Goal: Task Accomplishment & Management: Complete application form

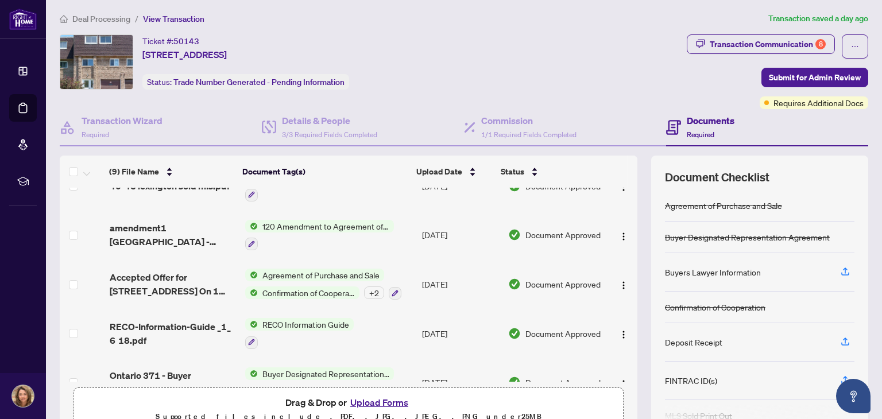
scroll to position [188, 0]
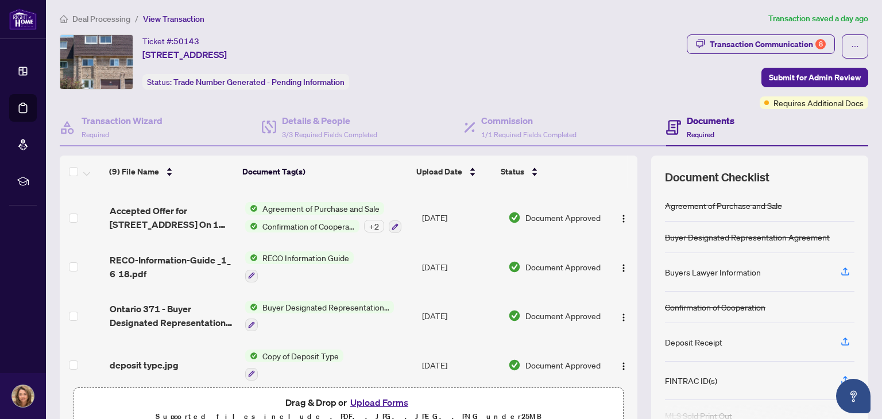
click at [379, 400] on button "Upload Forms" at bounding box center [379, 402] width 65 height 15
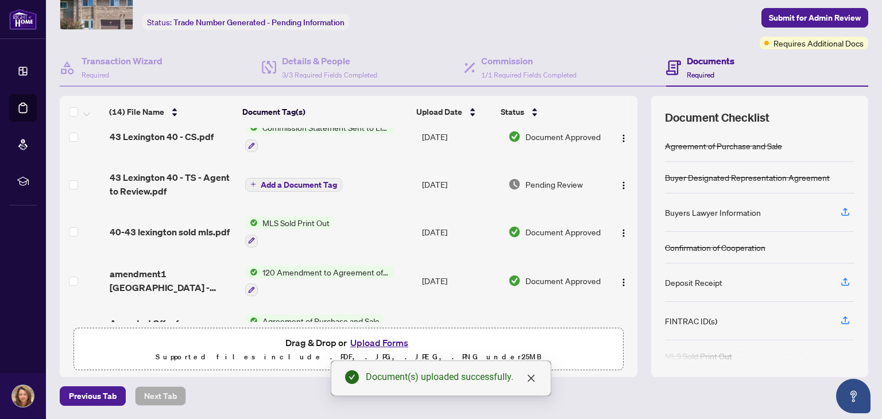
scroll to position [475, 0]
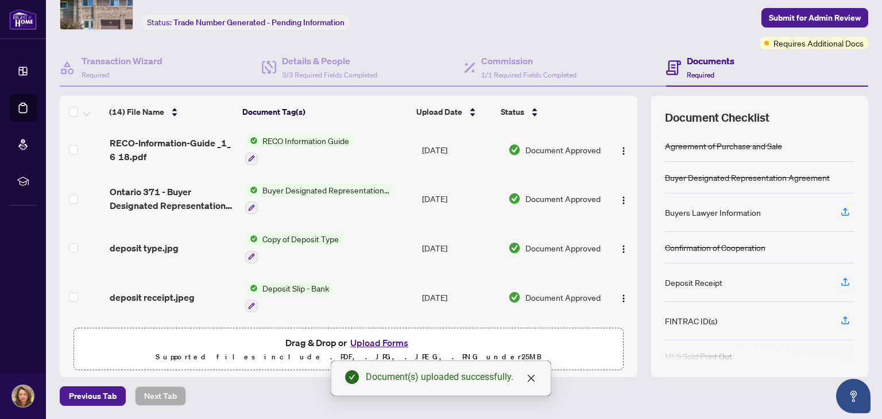
click at [368, 342] on button "Upload Forms" at bounding box center [379, 342] width 65 height 15
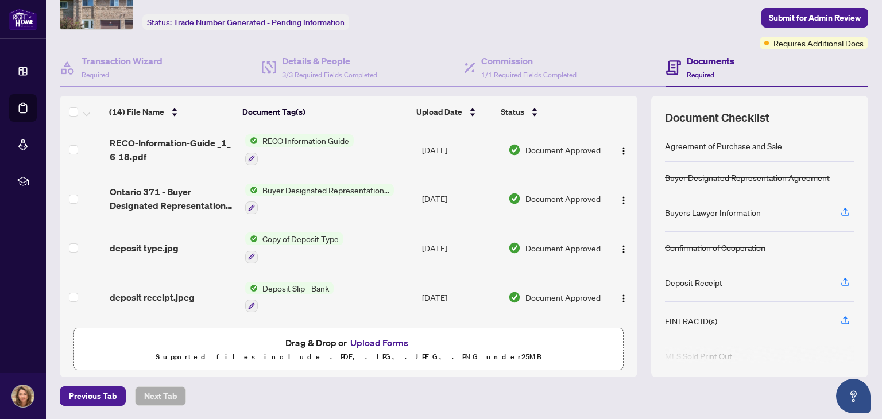
click at [374, 344] on button "Upload Forms" at bounding box center [379, 342] width 65 height 15
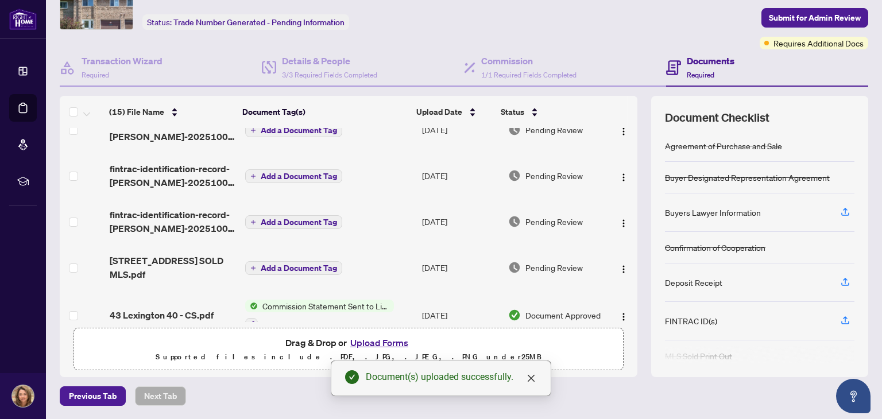
scroll to position [126, 0]
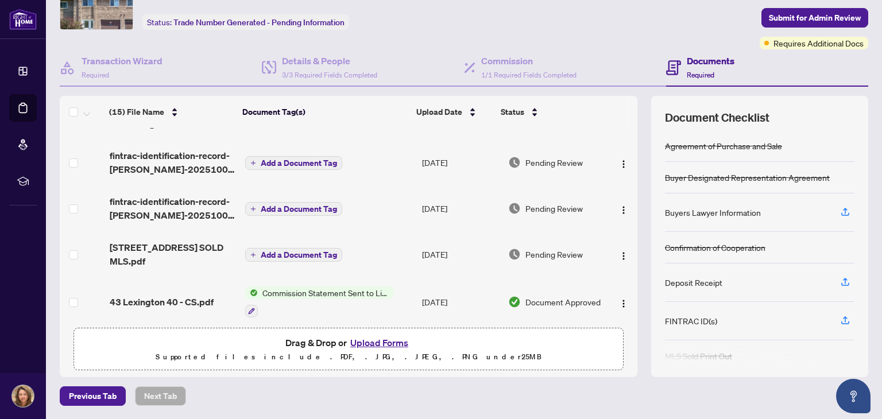
click at [275, 255] on span "Add a Document Tag" at bounding box center [299, 255] width 76 height 8
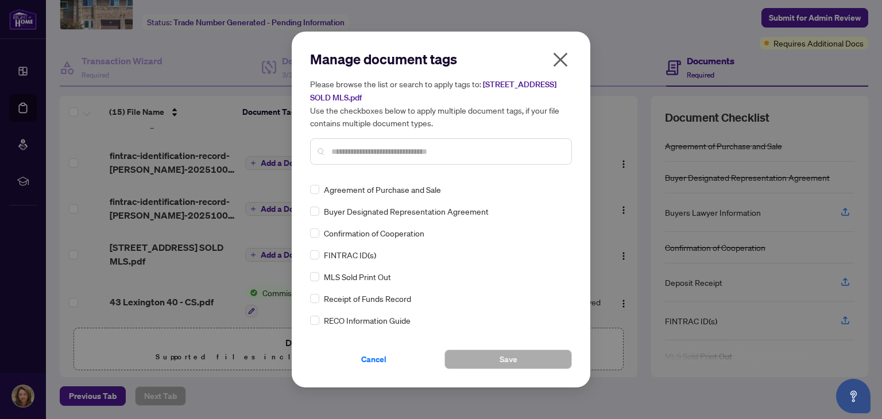
click at [473, 158] on div at bounding box center [441, 151] width 262 height 26
click at [455, 155] on input "text" at bounding box center [446, 151] width 231 height 13
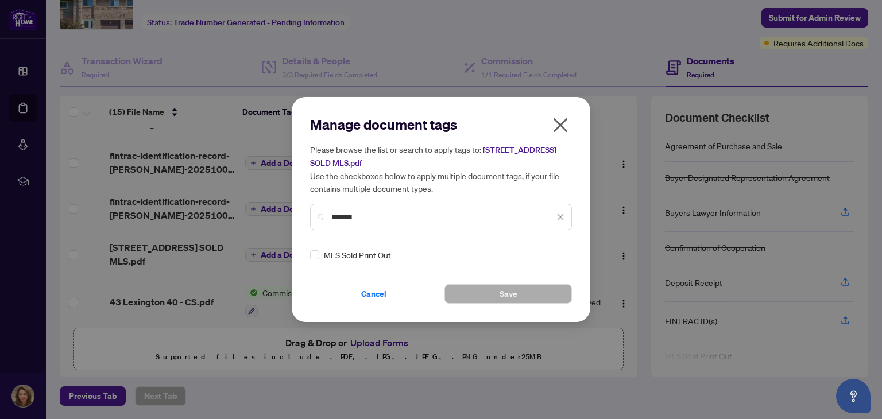
type input "*******"
click at [516, 290] on span "Save" at bounding box center [508, 294] width 18 height 18
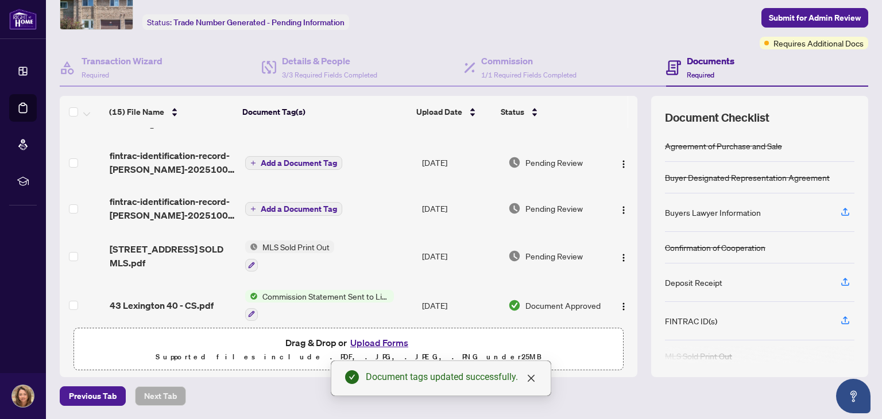
click at [269, 207] on span "Add a Document Tag" at bounding box center [299, 209] width 76 height 8
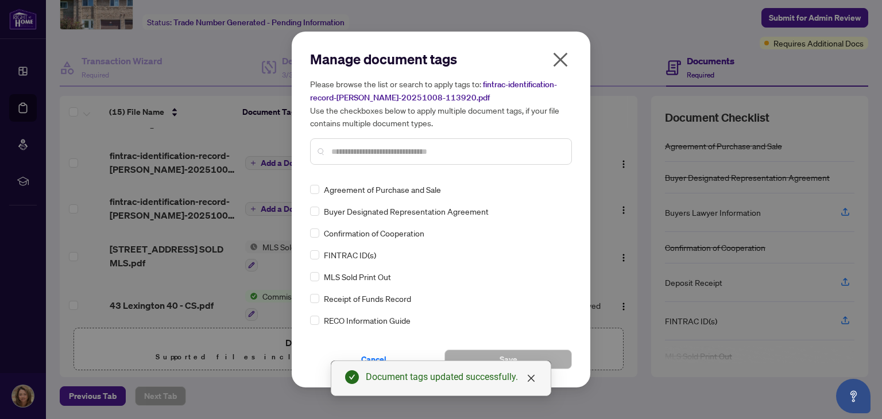
click at [429, 152] on input "text" at bounding box center [446, 151] width 231 height 13
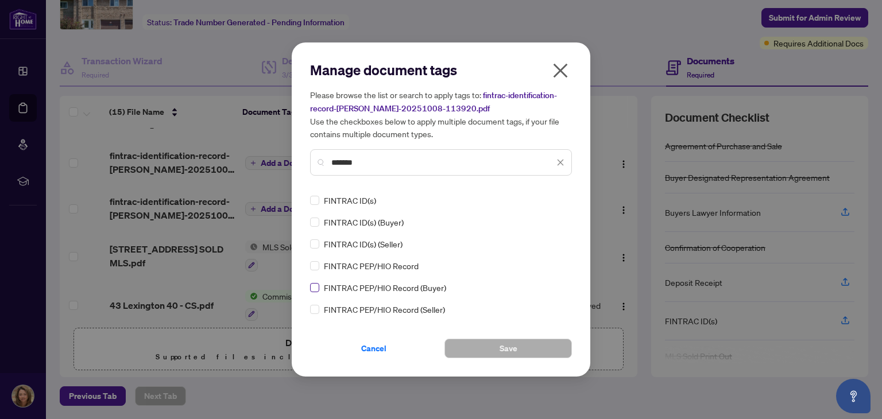
type input "*******"
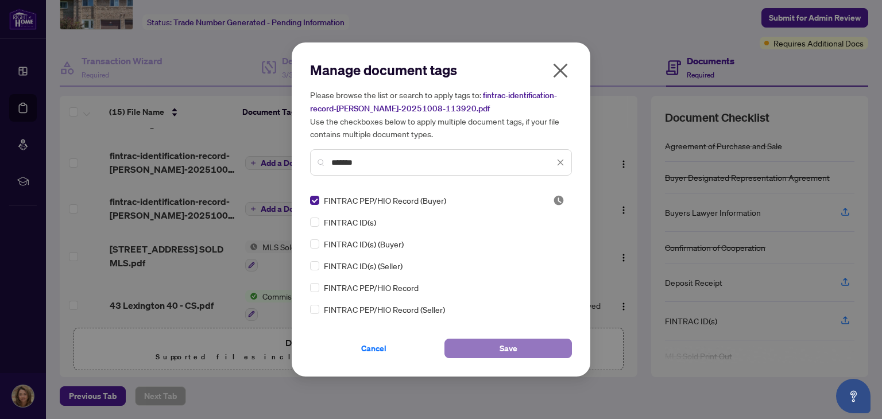
click at [510, 347] on span "Save" at bounding box center [508, 348] width 18 height 18
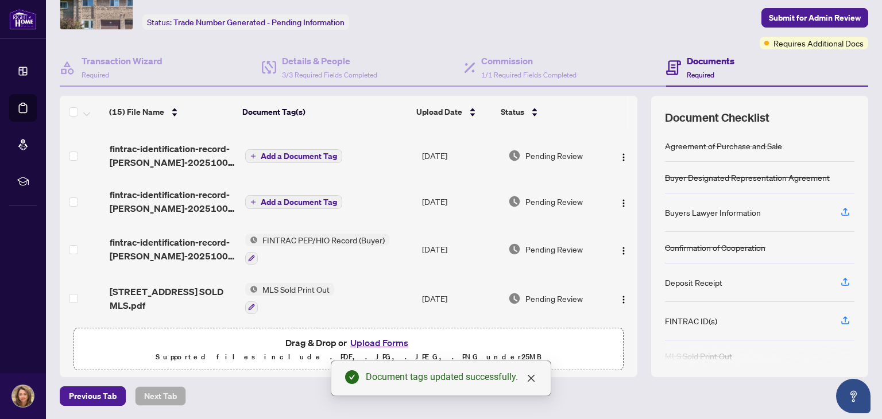
scroll to position [87, 0]
click at [292, 204] on span "Add a Document Tag" at bounding box center [299, 202] width 76 height 8
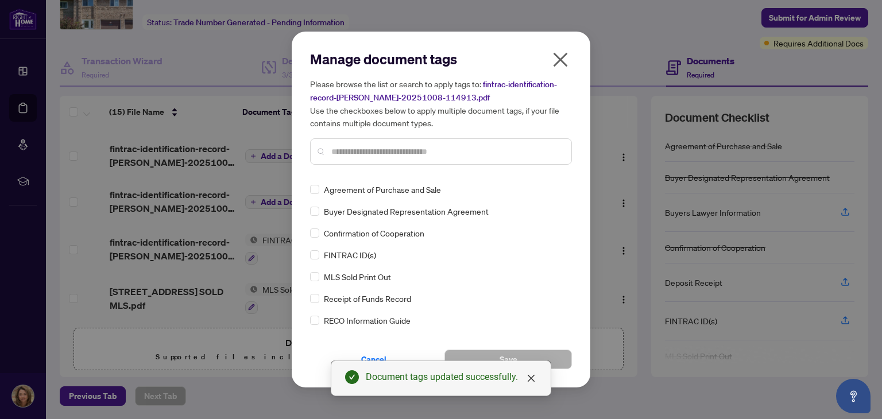
click at [438, 150] on input "text" at bounding box center [446, 151] width 231 height 13
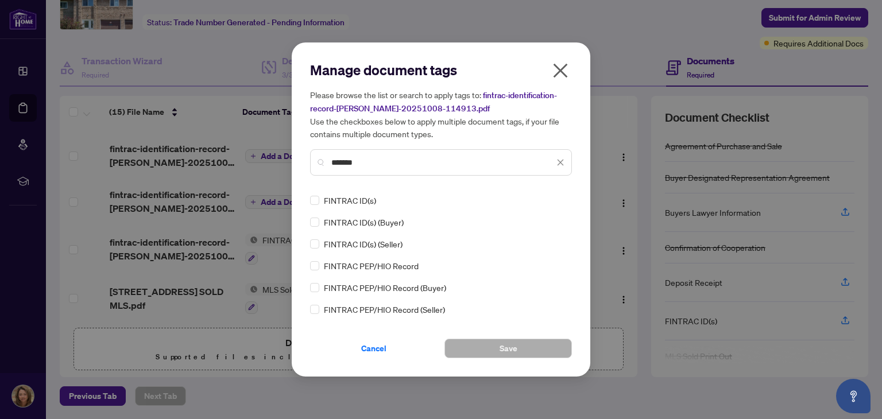
type input "*******"
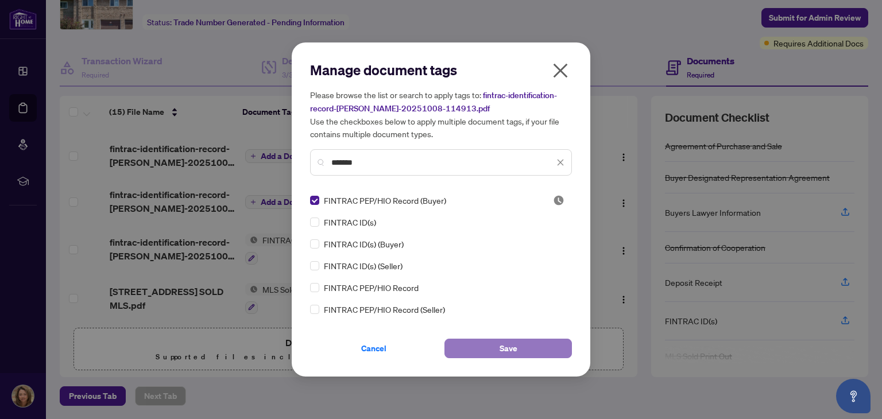
click at [495, 348] on button "Save" at bounding box center [507, 349] width 127 height 20
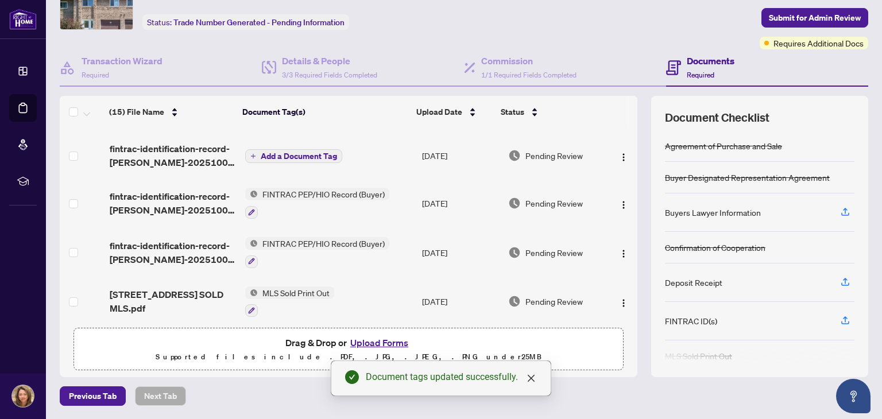
click at [273, 154] on span "Add a Document Tag" at bounding box center [299, 156] width 76 height 8
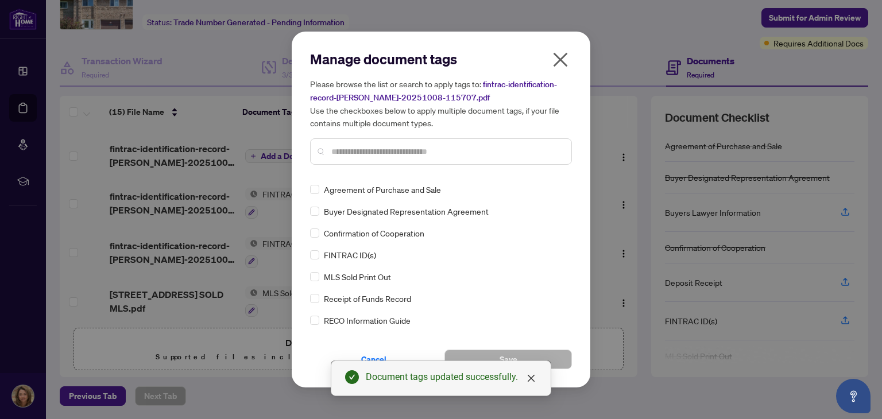
click at [420, 154] on input "text" at bounding box center [446, 151] width 231 height 13
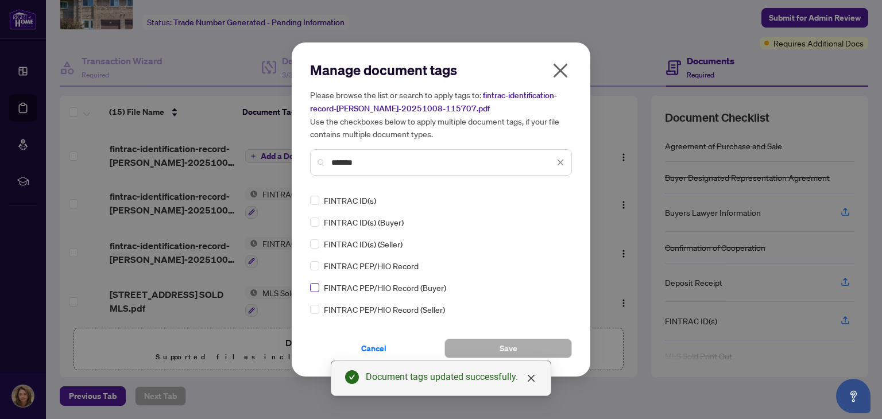
type input "*******"
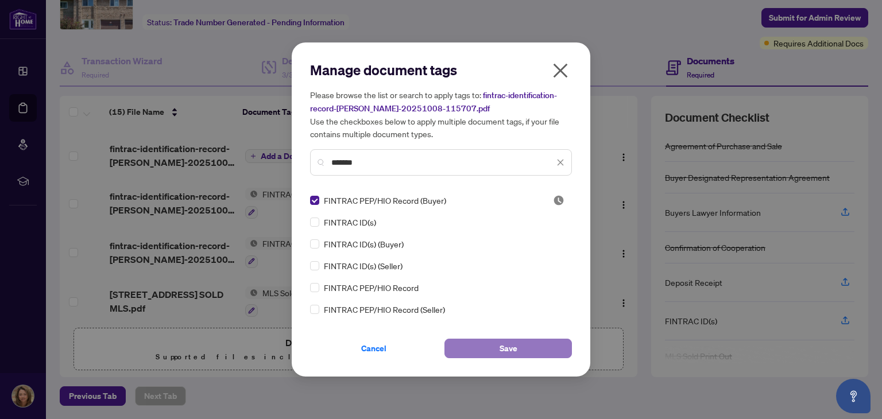
click at [517, 345] on button "Save" at bounding box center [507, 349] width 127 height 20
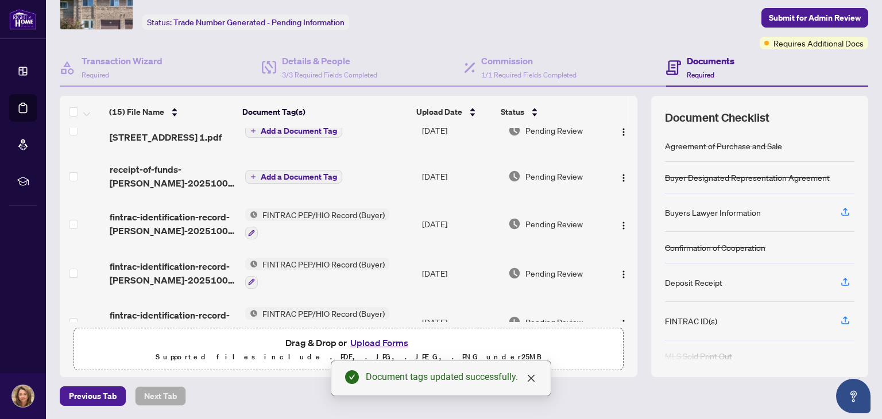
scroll to position [0, 0]
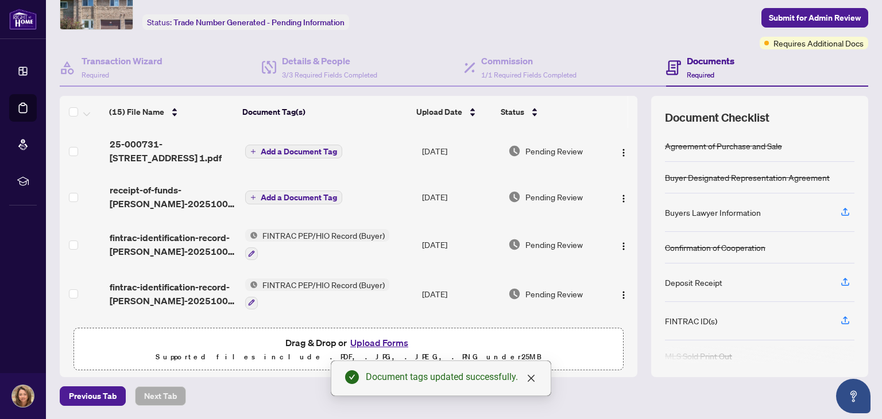
click at [275, 198] on span "Add a Document Tag" at bounding box center [299, 197] width 76 height 8
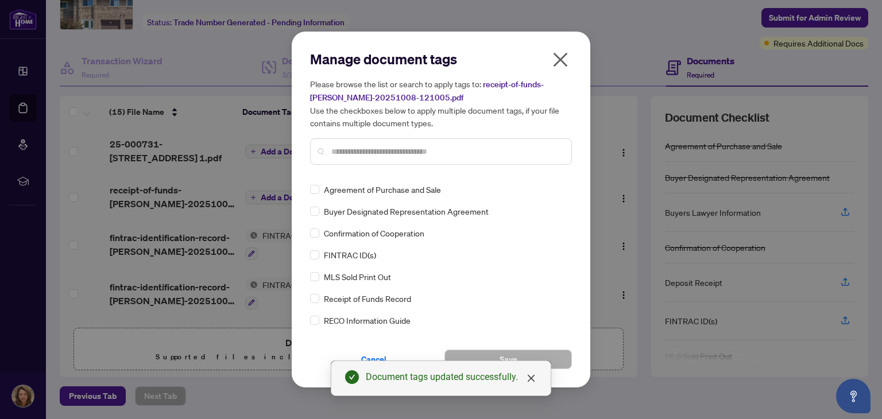
click at [445, 153] on input "text" at bounding box center [446, 151] width 231 height 13
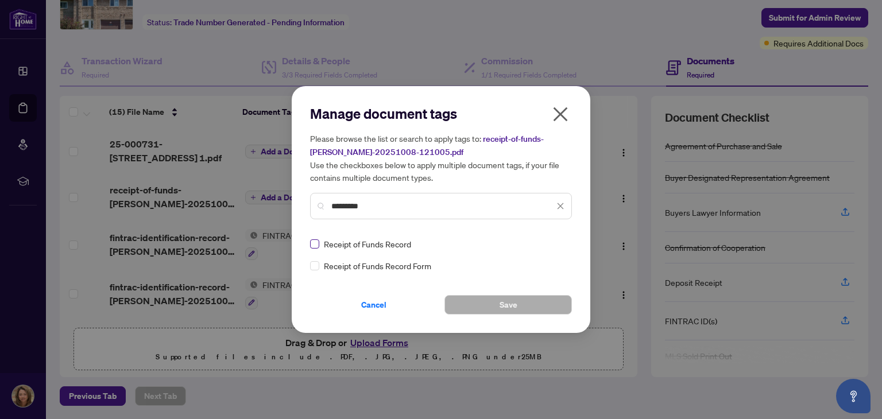
type input "*********"
click at [503, 307] on span "Save" at bounding box center [508, 305] width 18 height 18
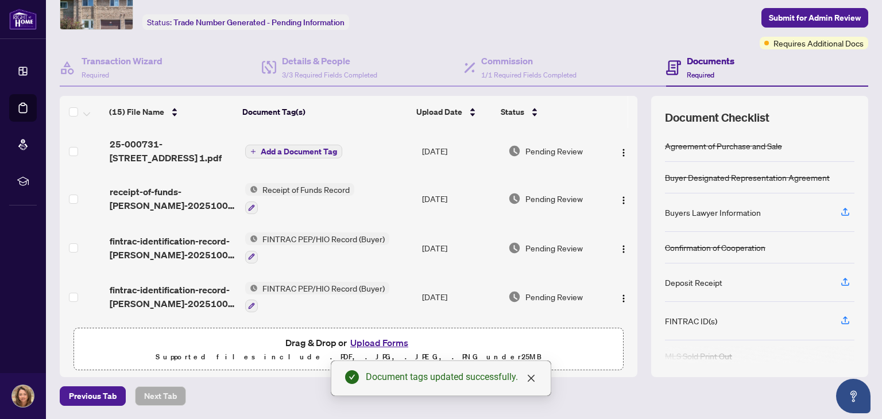
click at [277, 148] on span "Add a Document Tag" at bounding box center [299, 152] width 76 height 8
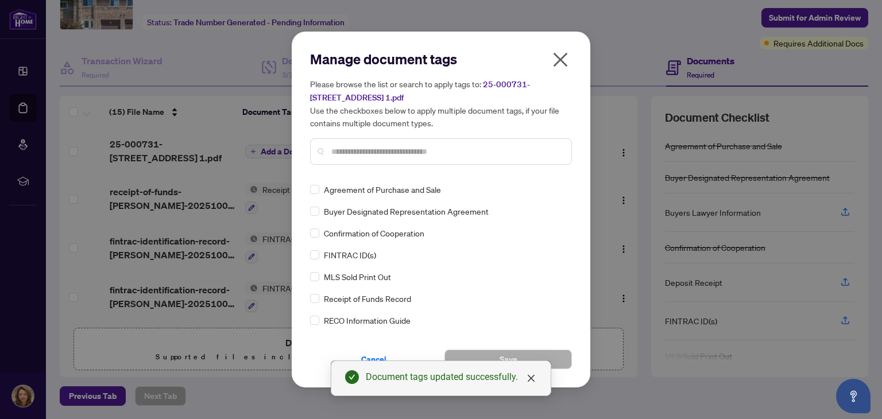
click at [432, 152] on input "text" at bounding box center [446, 151] width 231 height 13
type input "******"
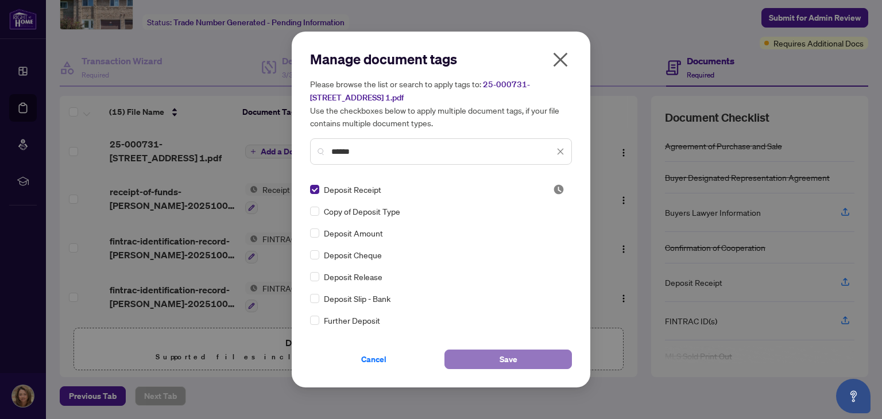
click at [547, 356] on button "Save" at bounding box center [507, 360] width 127 height 20
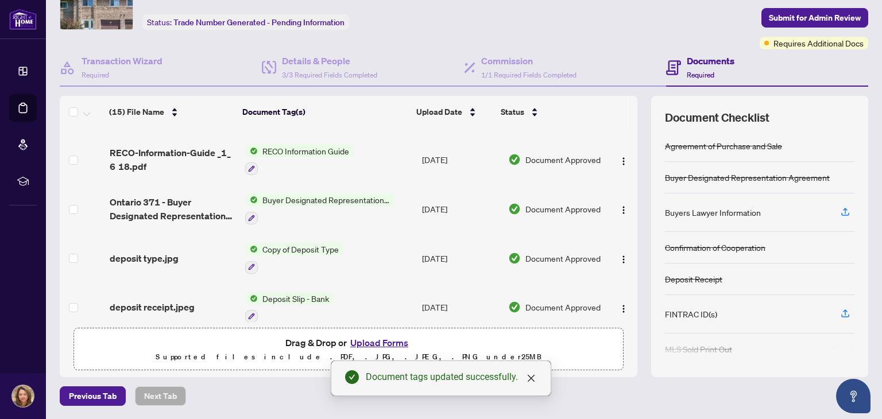
scroll to position [539, 0]
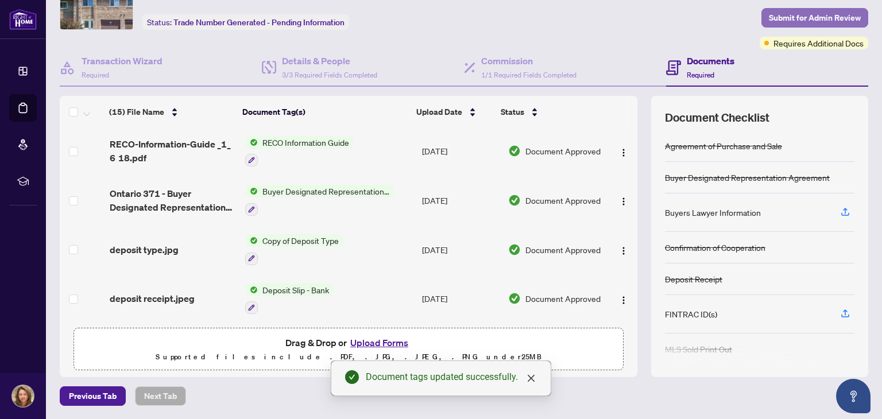
click at [806, 16] on span "Submit for Admin Review" at bounding box center [815, 18] width 92 height 18
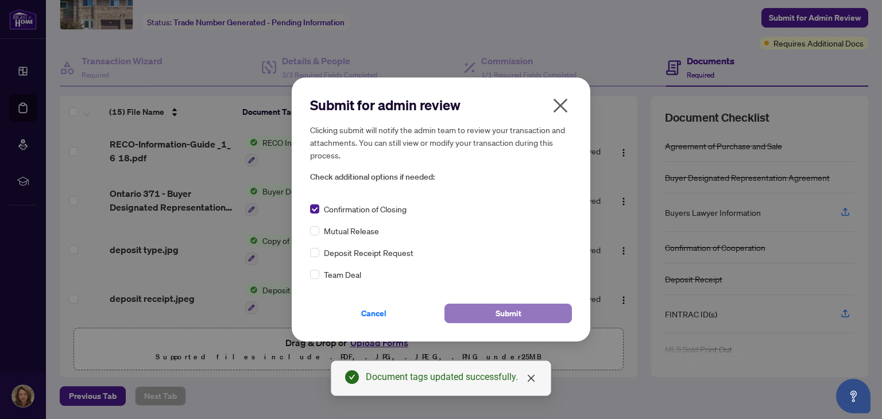
click at [509, 312] on span "Submit" at bounding box center [508, 313] width 26 height 18
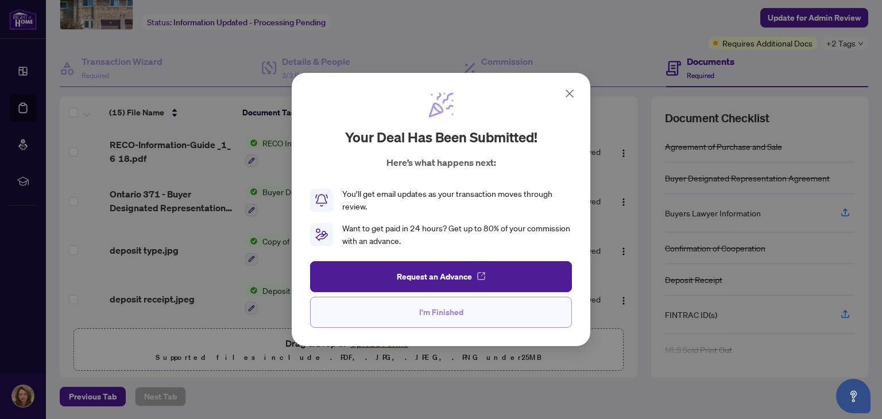
click at [432, 315] on span "I'm Finished" at bounding box center [441, 312] width 44 height 18
